Goal: Information Seeking & Learning: Learn about a topic

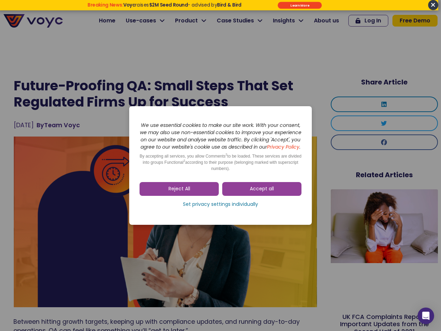
click at [262, 192] on span "Accept all" at bounding box center [262, 188] width 24 height 7
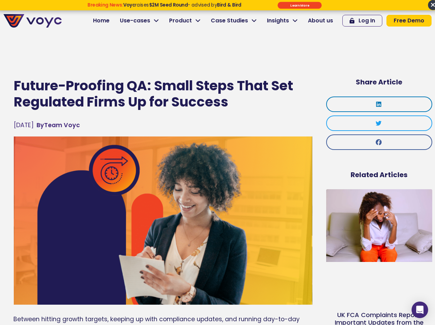
click at [179, 192] on img at bounding box center [163, 220] width 299 height 168
click at [221, 208] on img at bounding box center [163, 220] width 299 height 168
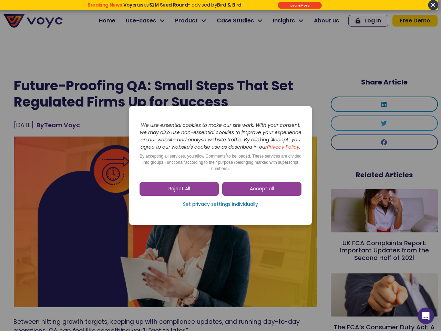
click at [262, 192] on span "Accept all" at bounding box center [262, 188] width 24 height 7
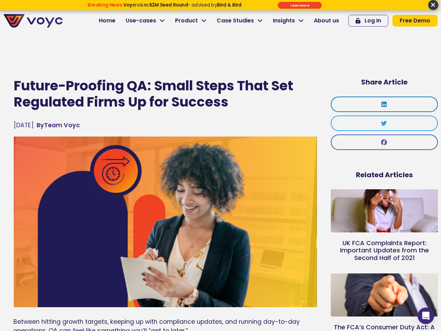
click at [179, 192] on img at bounding box center [165, 221] width 303 height 171
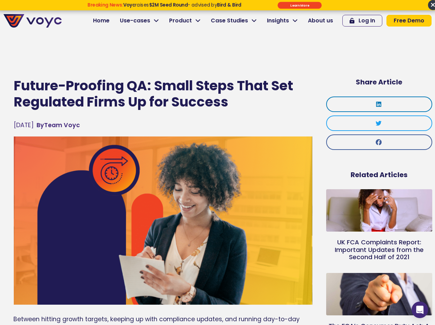
click at [221, 208] on img at bounding box center [163, 220] width 299 height 168
